Goal: Task Accomplishment & Management: Manage account settings

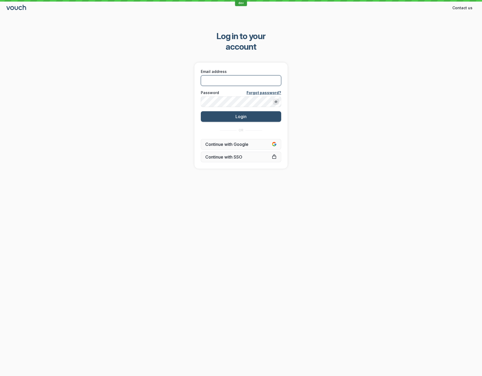
click at [256, 75] on input "Email address" at bounding box center [241, 80] width 80 height 11
click at [0, 376] on com-1password-button at bounding box center [0, 376] width 0 height 0
type input "[EMAIL_ADDRESS][DOMAIN_NAME]"
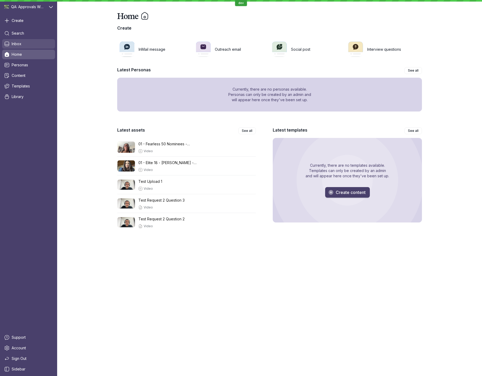
click at [33, 43] on link "Inbox" at bounding box center [28, 44] width 53 height 10
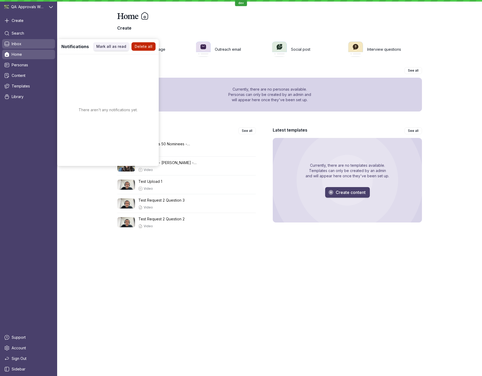
click at [134, 260] on div "Home Create InMail message Outreach email Social post Interview questions Lates…" at bounding box center [269, 188] width 425 height 376
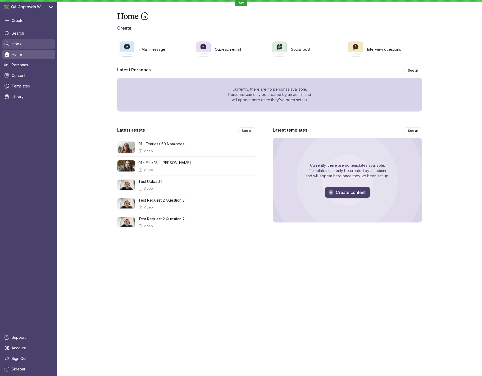
click at [30, 44] on link "Inbox" at bounding box center [28, 44] width 53 height 10
